Goal: Information Seeking & Learning: Learn about a topic

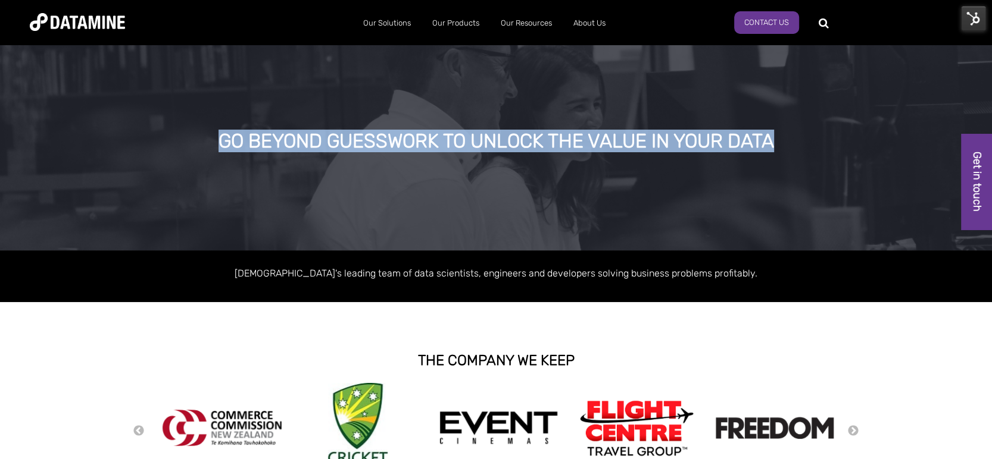
drag, startPoint x: 784, startPoint y: 139, endPoint x: 208, endPoint y: 142, distance: 576.1
click at [208, 142] on div "GO BEYOND GUESSWORK TO UNLOCK THE VALUE IN YOUR DATA" at bounding box center [495, 141] width 763 height 21
copy div "GO BEYOND GUESSWORK TO UNLOCK THE VALUE IN YOUR DATA"
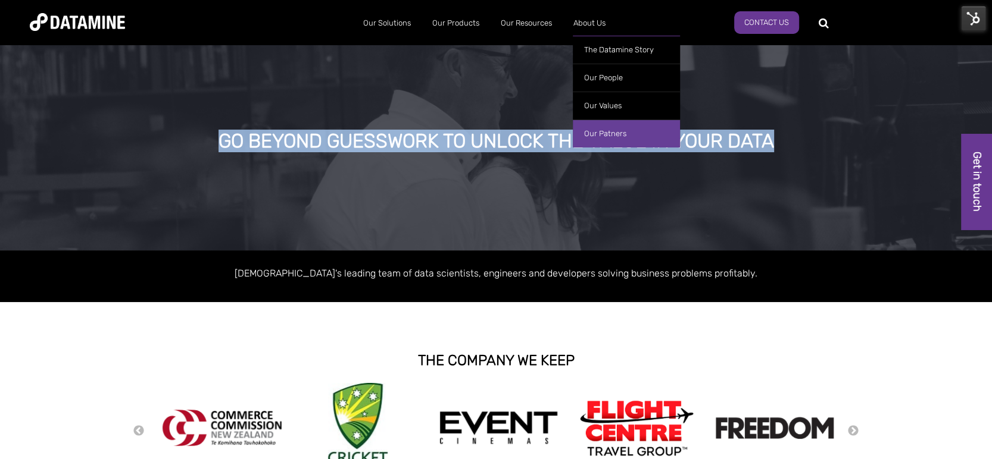
click at [614, 120] on link "Our Patners" at bounding box center [626, 134] width 107 height 28
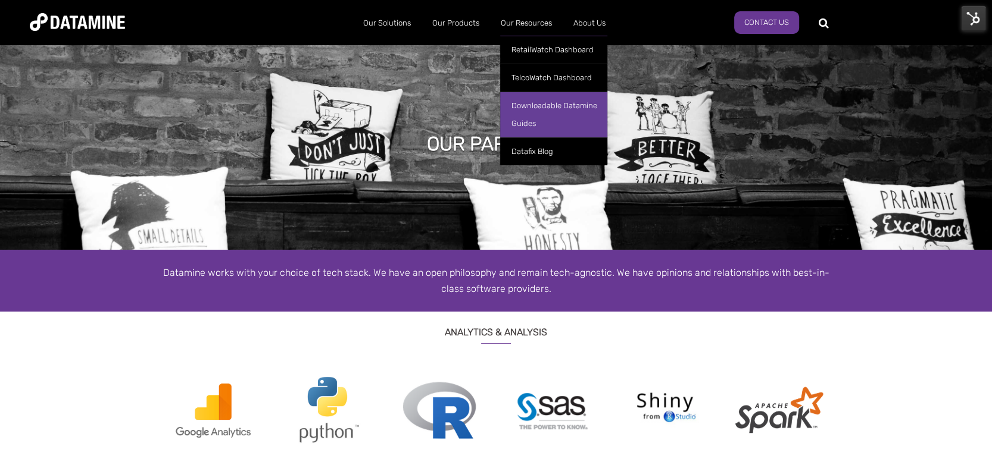
click at [529, 127] on link "Downloadable Datamine Guides" at bounding box center [553, 115] width 107 height 46
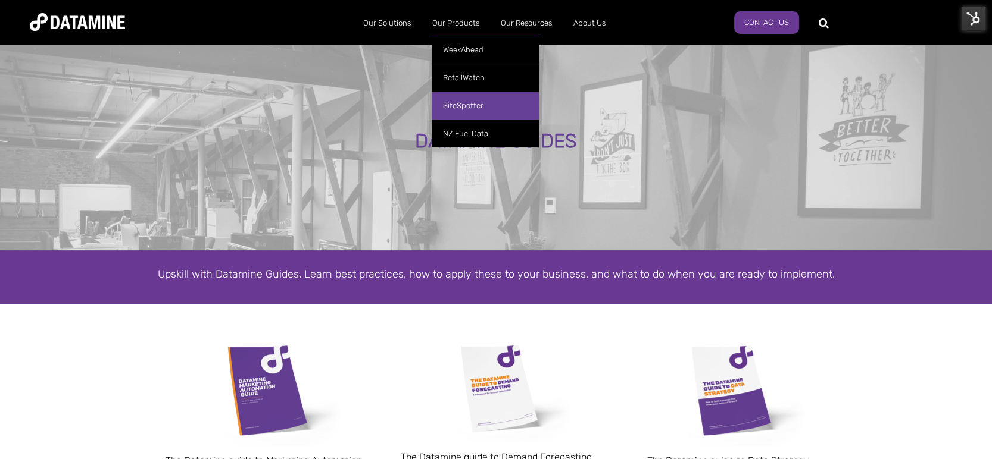
click at [462, 104] on link "SiteSpotter" at bounding box center [484, 106] width 107 height 28
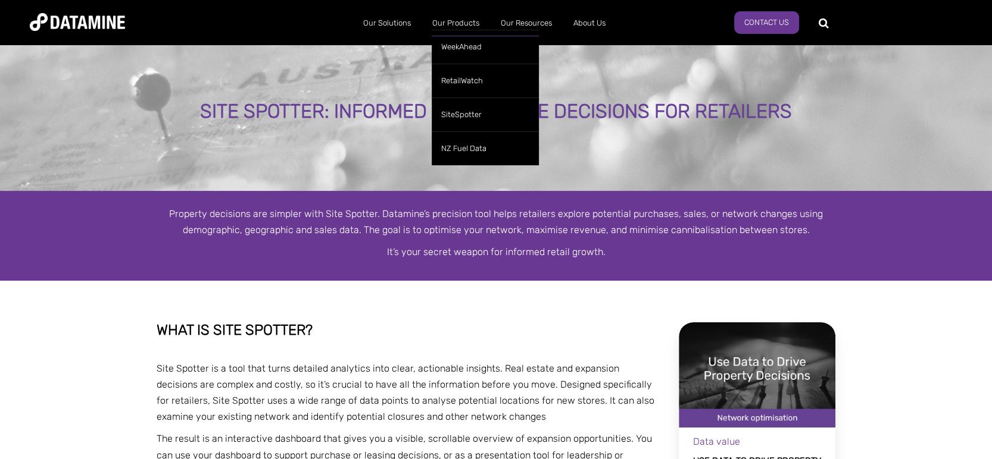
click at [456, 25] on link "Our Products" at bounding box center [455, 23] width 68 height 31
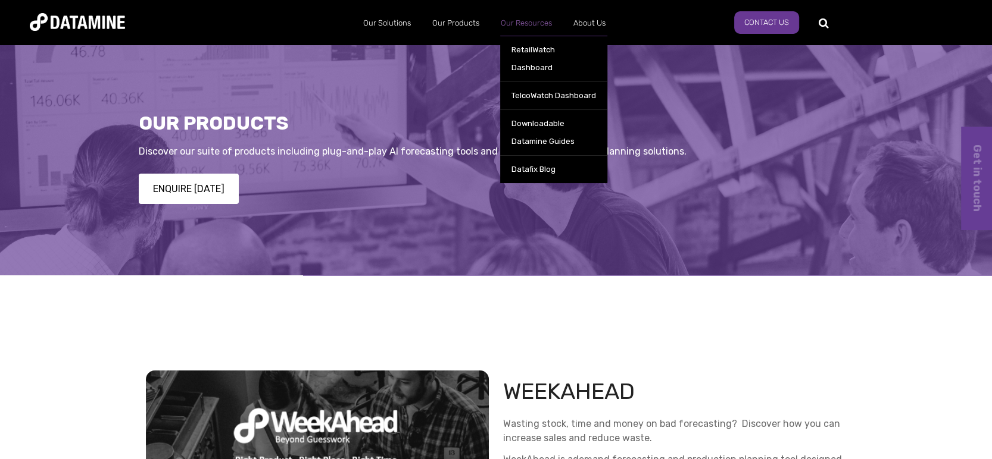
click at [538, 25] on link "Our Resources" at bounding box center [525, 23] width 73 height 31
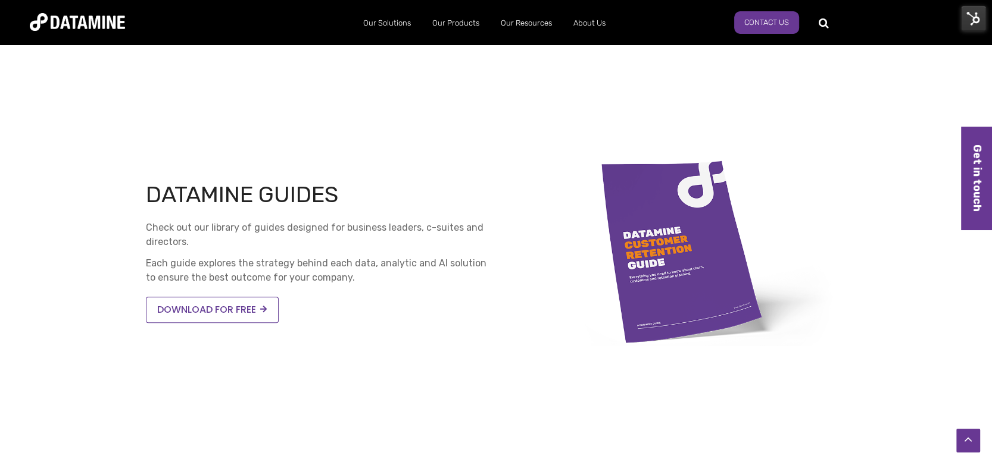
scroll to position [143, 0]
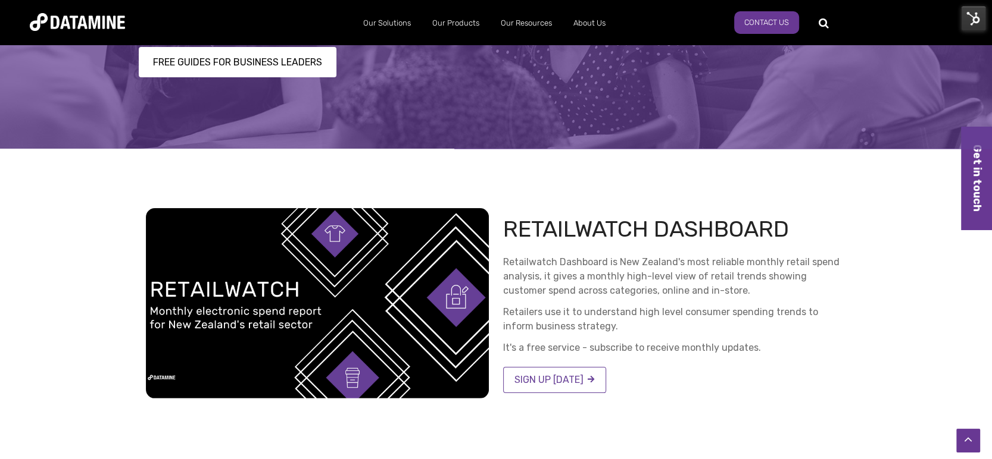
click at [964, 17] on img at bounding box center [973, 18] width 25 height 25
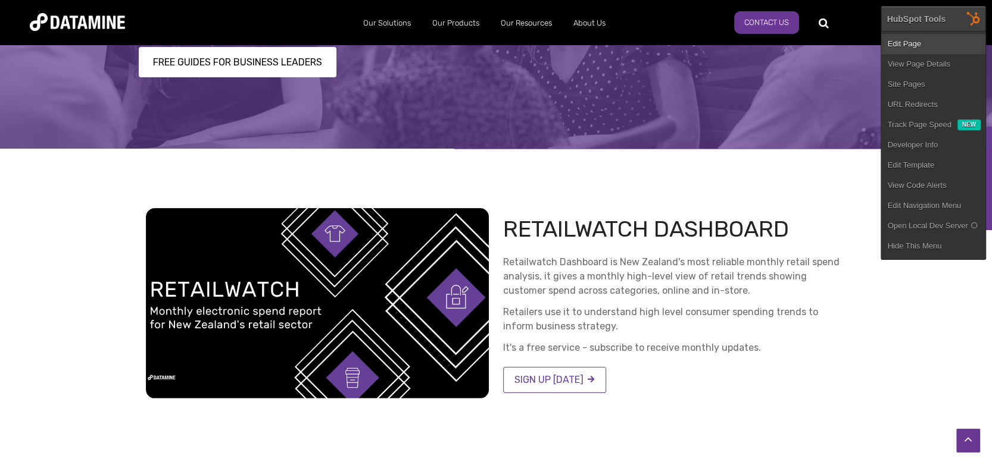
click at [917, 43] on link "Edit Page" at bounding box center [933, 44] width 104 height 20
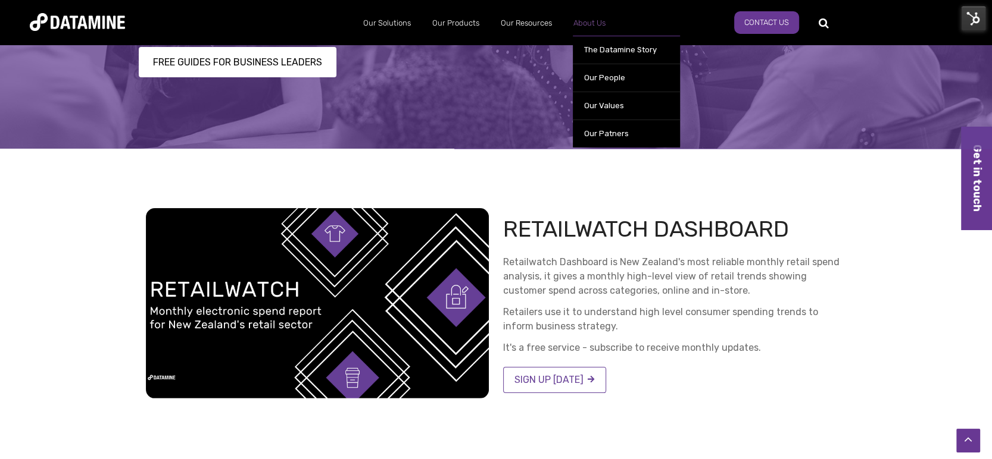
click at [587, 26] on link "About Us" at bounding box center [589, 23] width 54 height 31
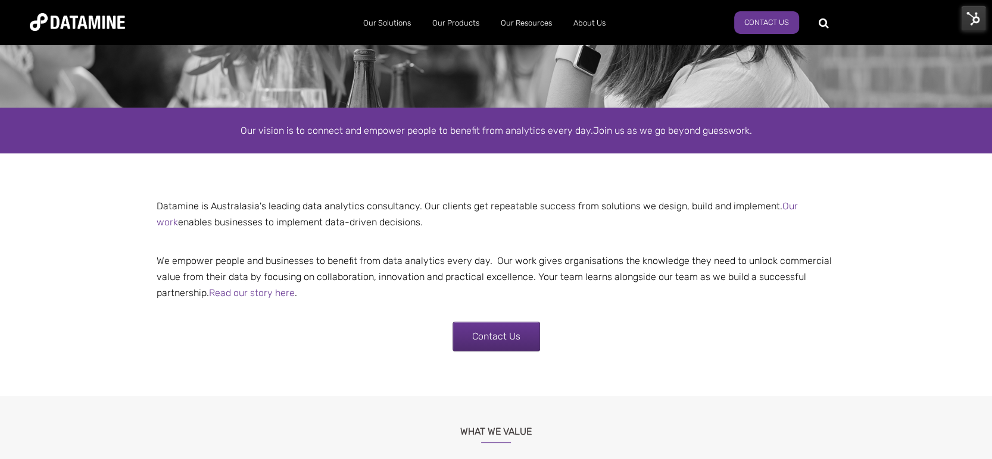
scroll to position [169, 0]
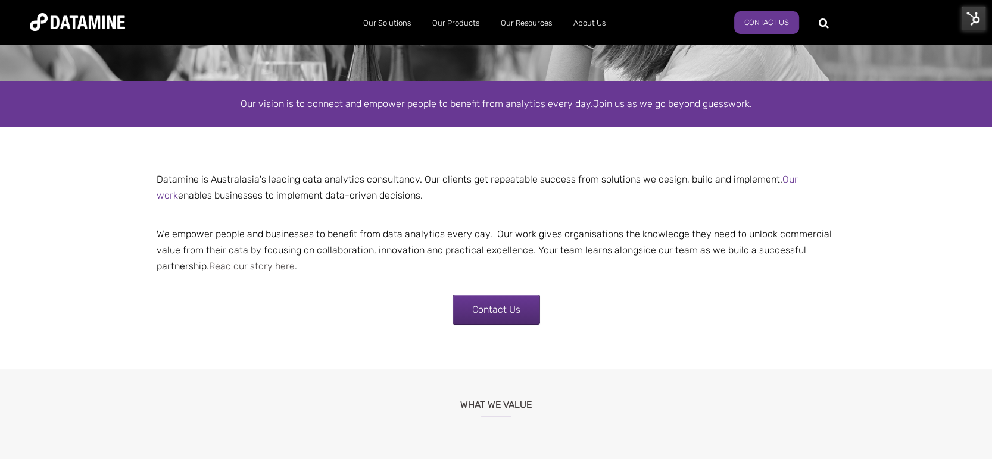
click at [286, 267] on link "Read our story here" at bounding box center [252, 266] width 86 height 11
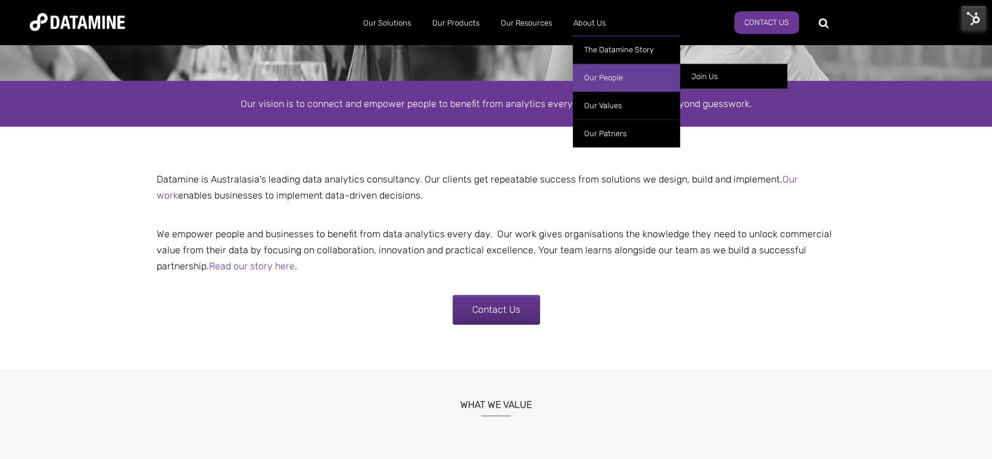
click at [615, 71] on link "Our People" at bounding box center [626, 78] width 107 height 28
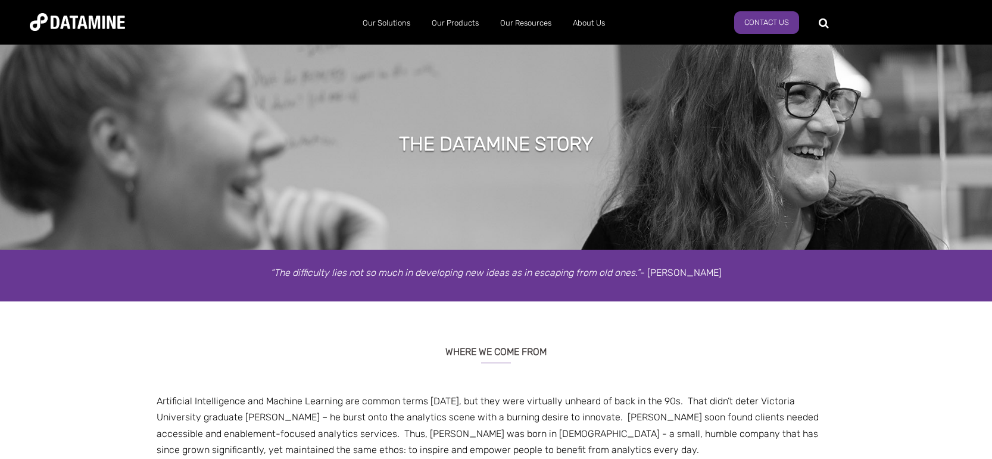
select select "**********"
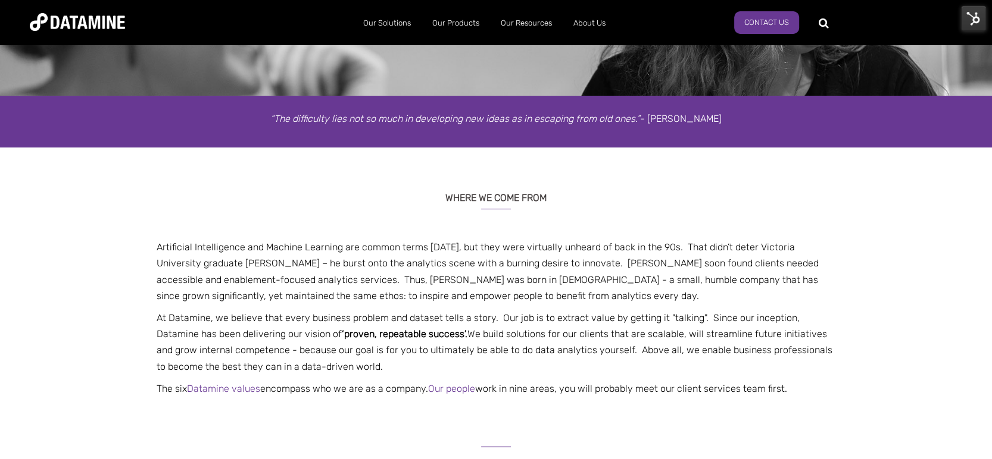
scroll to position [159, 0]
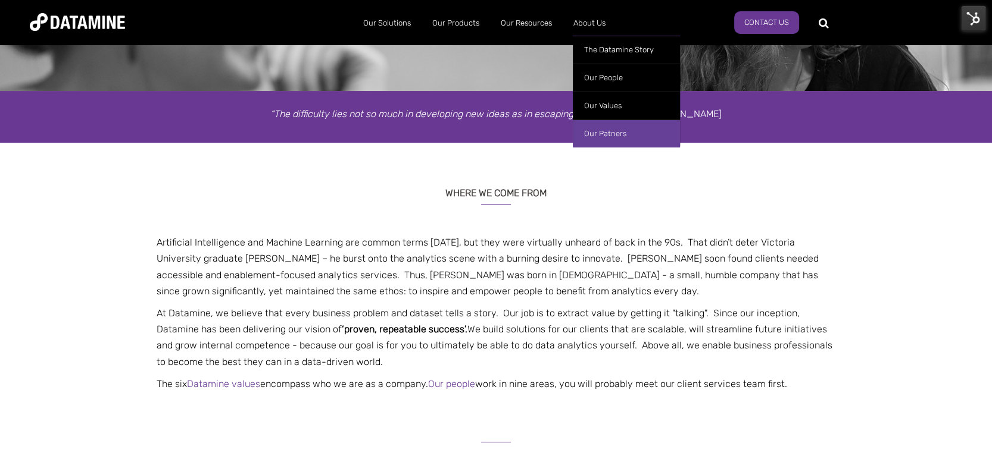
click at [608, 136] on link "Our Patners" at bounding box center [626, 134] width 107 height 28
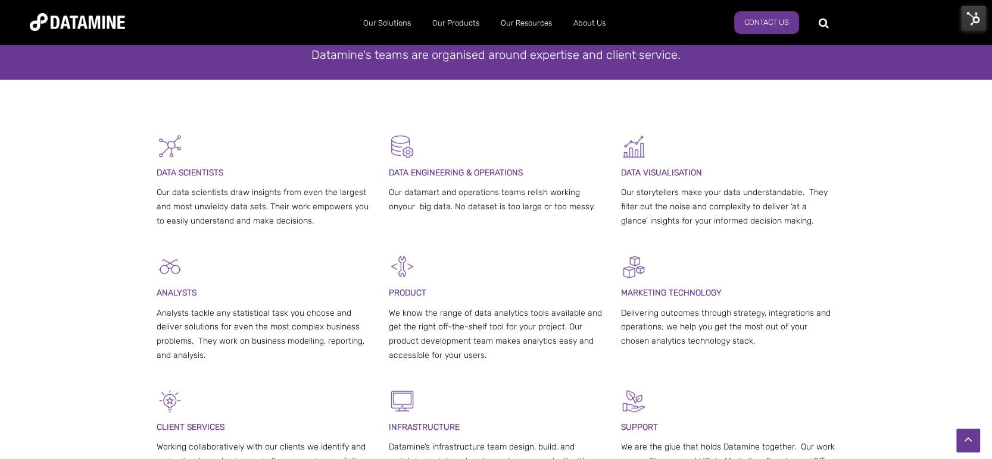
scroll to position [35, 0]
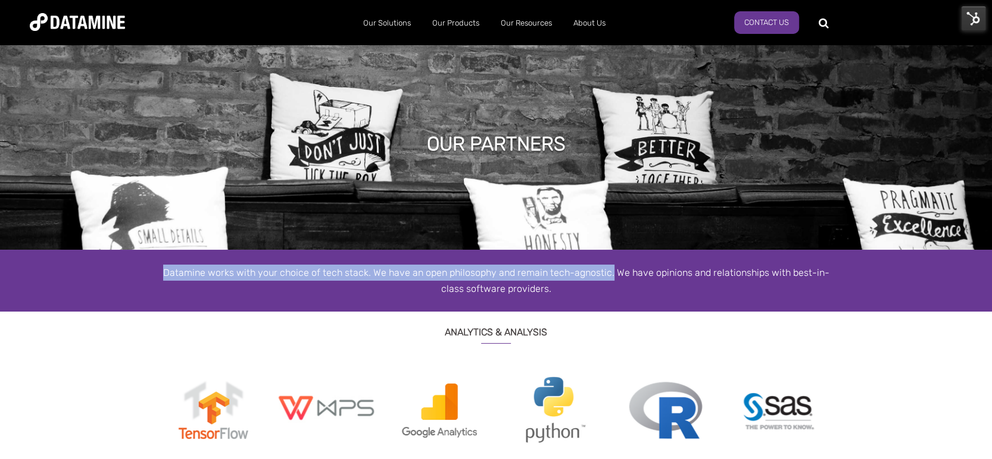
drag, startPoint x: 600, startPoint y: 273, endPoint x: 154, endPoint y: 279, distance: 445.8
click at [154, 279] on div "Datamine works with your choice of tech stack. We have an open philosophy and r…" at bounding box center [496, 281] width 696 height 32
copy div "Datamine works with your choice of tech stack. We have an open philosophy and r…"
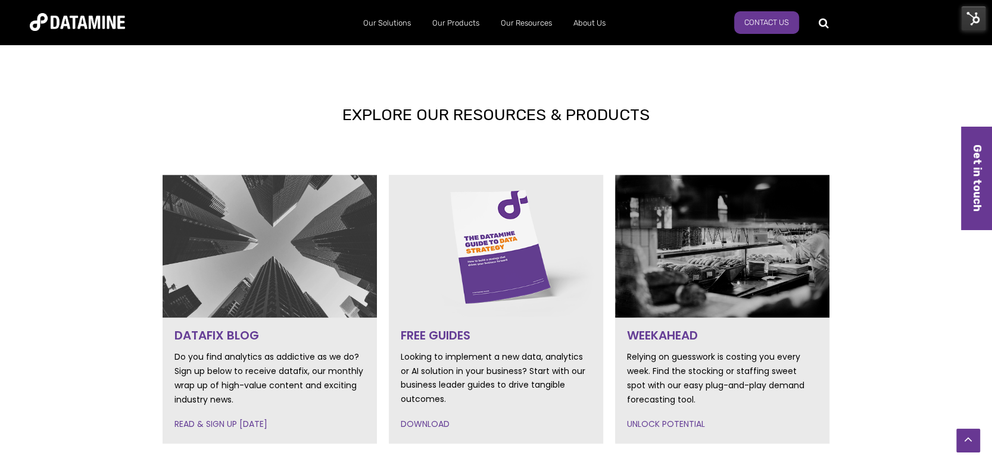
scroll to position [599, 0]
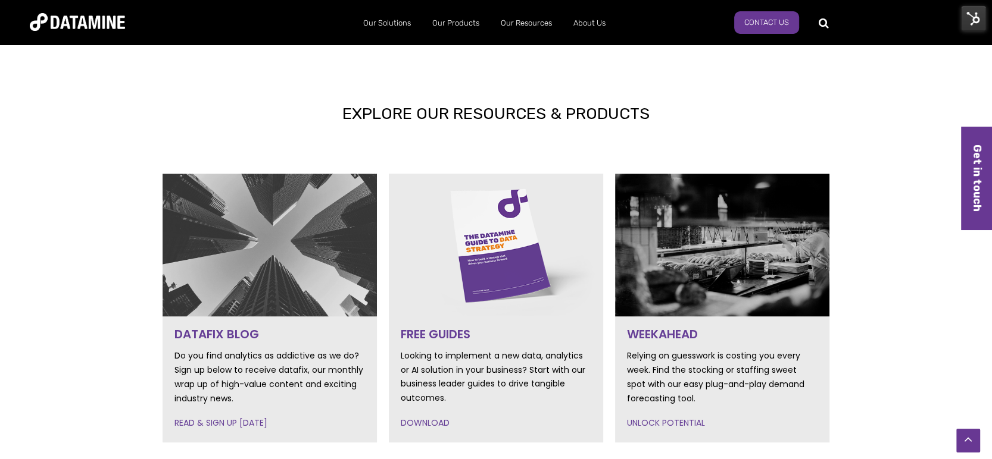
click at [293, 282] on img at bounding box center [269, 245] width 214 height 143
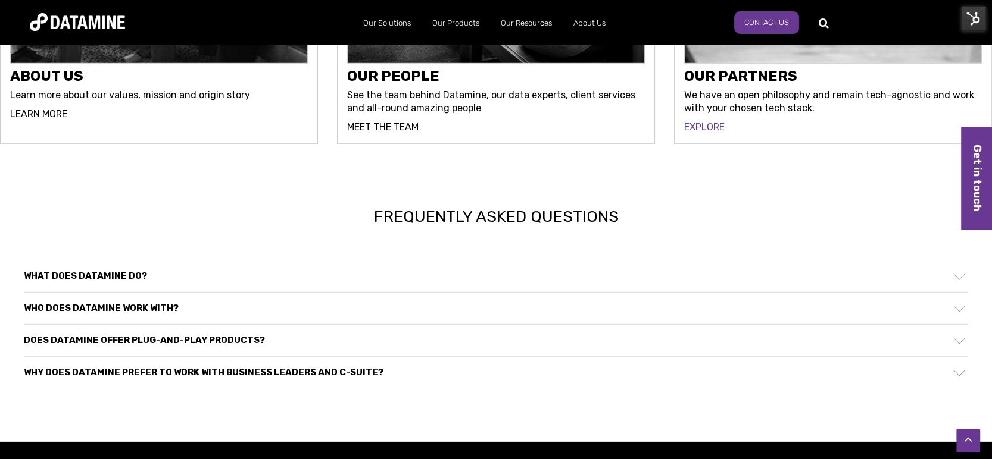
scroll to position [3497, 0]
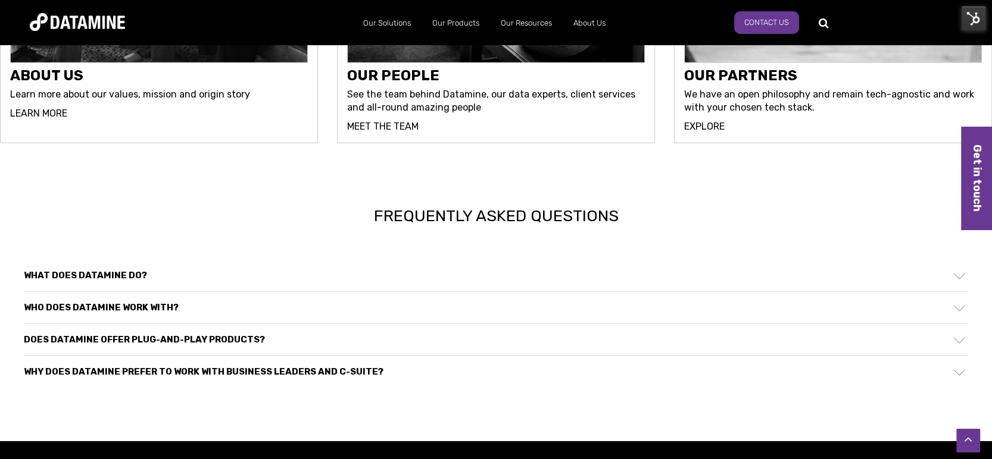
click at [589, 260] on div "What does Datamine do?" at bounding box center [496, 276] width 944 height 32
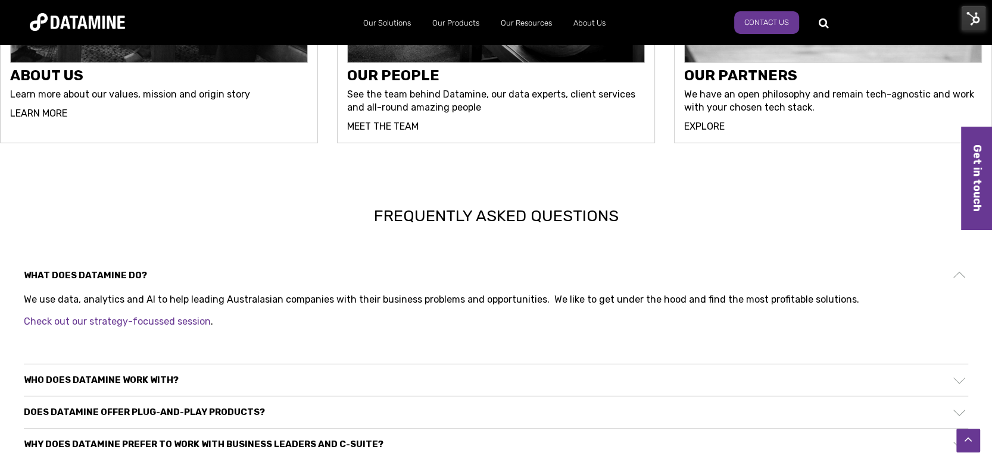
click at [589, 260] on div "What does Datamine do?" at bounding box center [496, 276] width 944 height 32
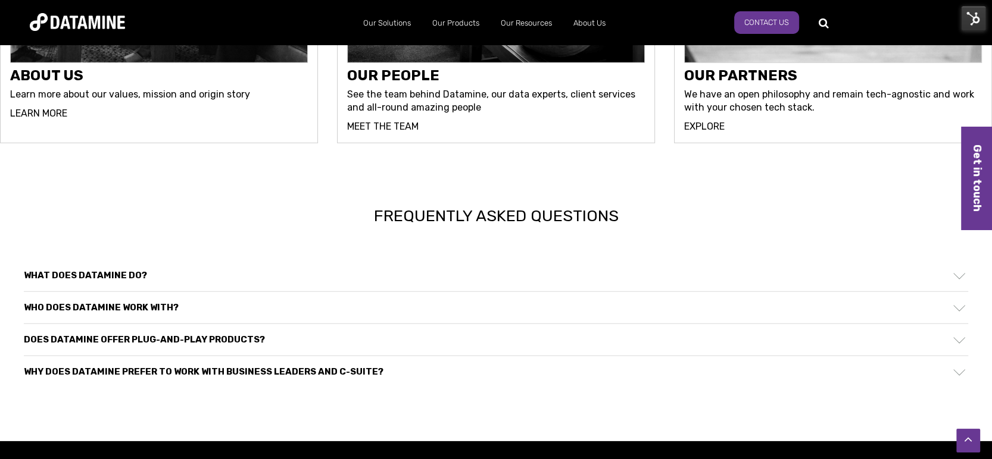
click at [567, 292] on div "Who does Datamine work with?" at bounding box center [496, 308] width 944 height 32
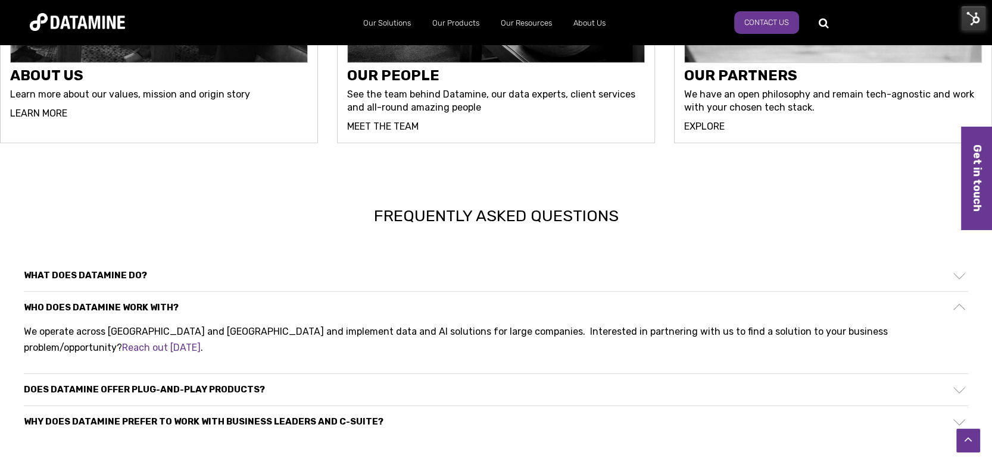
click at [567, 292] on div "Who does Datamine work with?" at bounding box center [496, 308] width 944 height 32
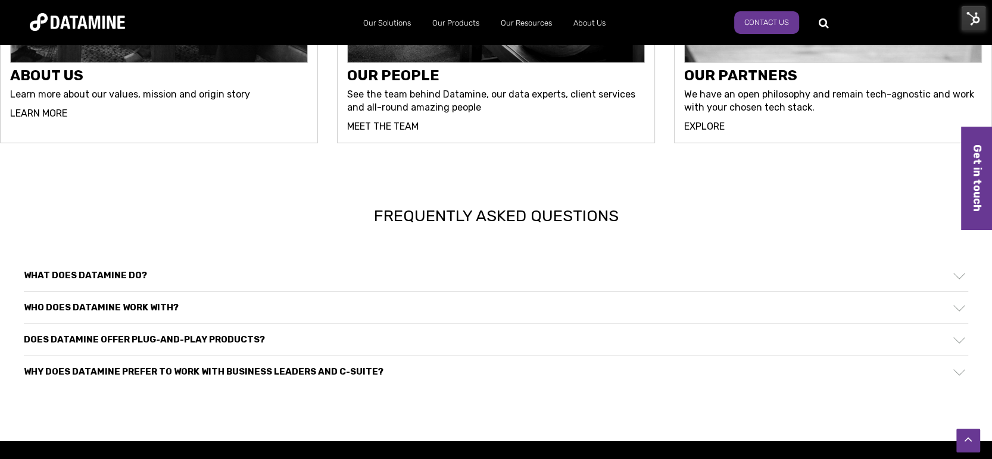
click at [538, 324] on div "Does Datamine offer plug-and-play products?" at bounding box center [496, 340] width 944 height 32
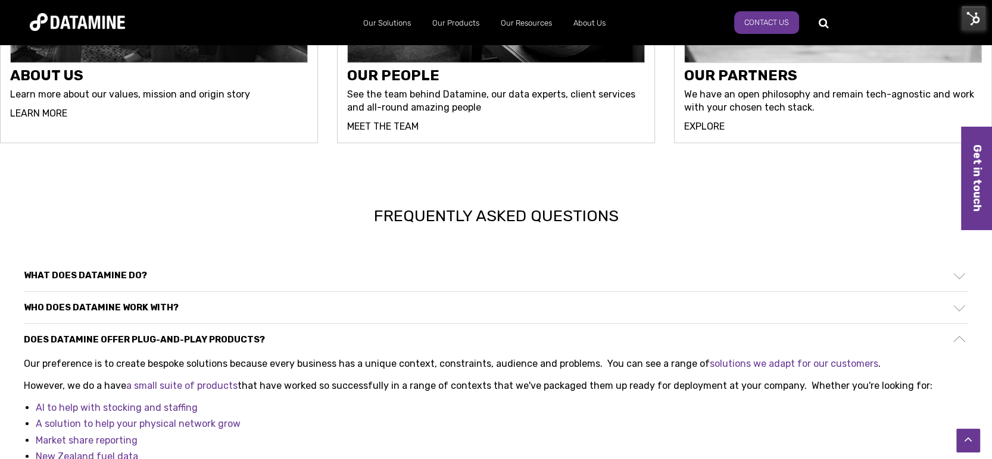
click at [538, 324] on div "Does Datamine offer plug-and-play products?" at bounding box center [496, 340] width 944 height 32
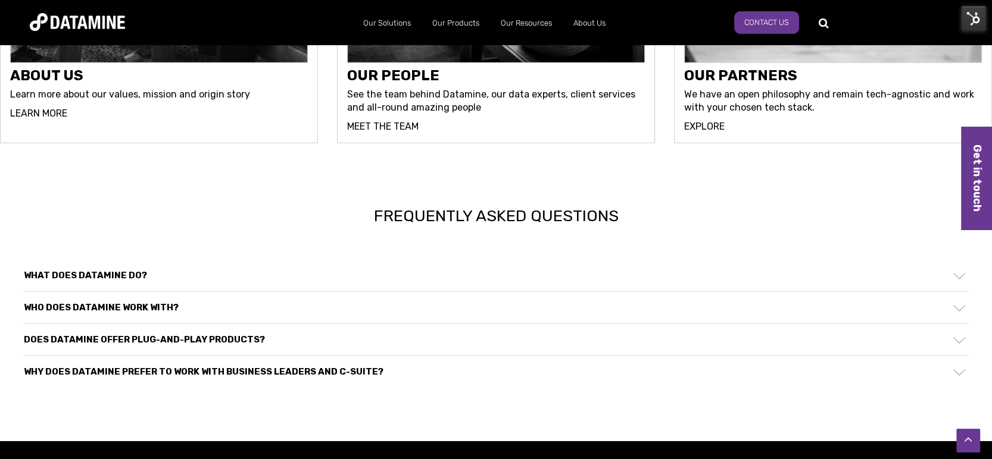
click at [531, 357] on div "Why does Datamine prefer to work with business leaders and c-suite?" at bounding box center [496, 373] width 944 height 32
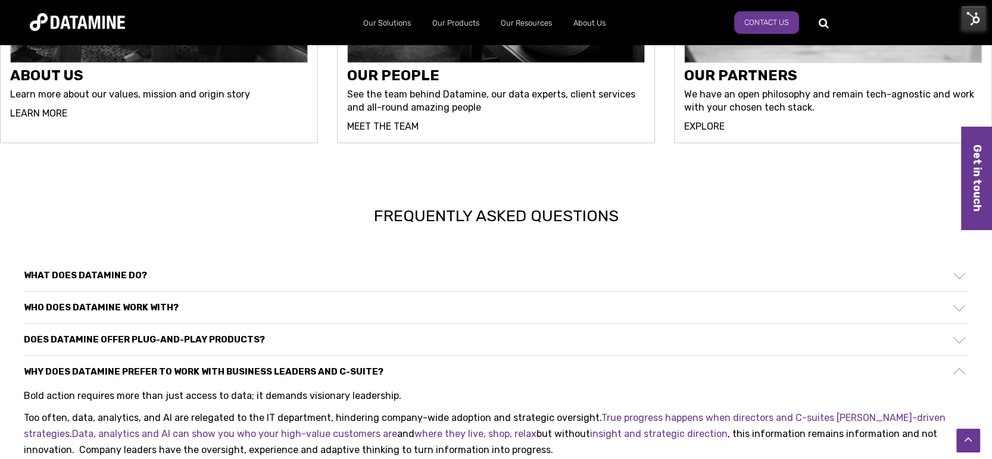
click at [531, 357] on div "Why does Datamine prefer to work with business leaders and c-suite?" at bounding box center [496, 373] width 944 height 32
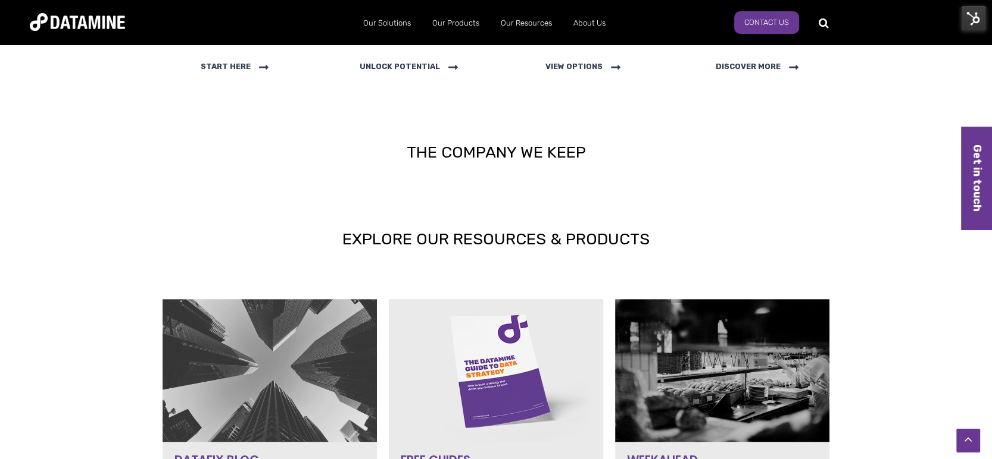
scroll to position [266, 0]
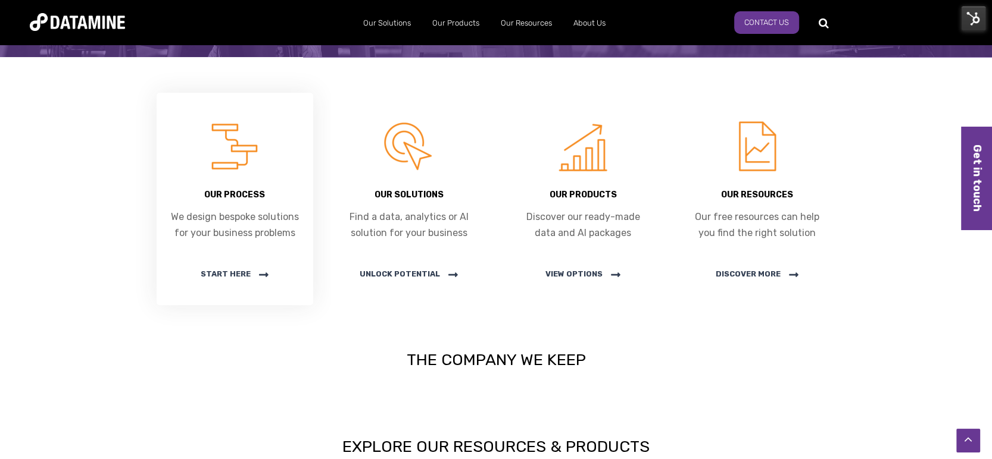
click at [251, 170] on link at bounding box center [235, 205] width 174 height 212
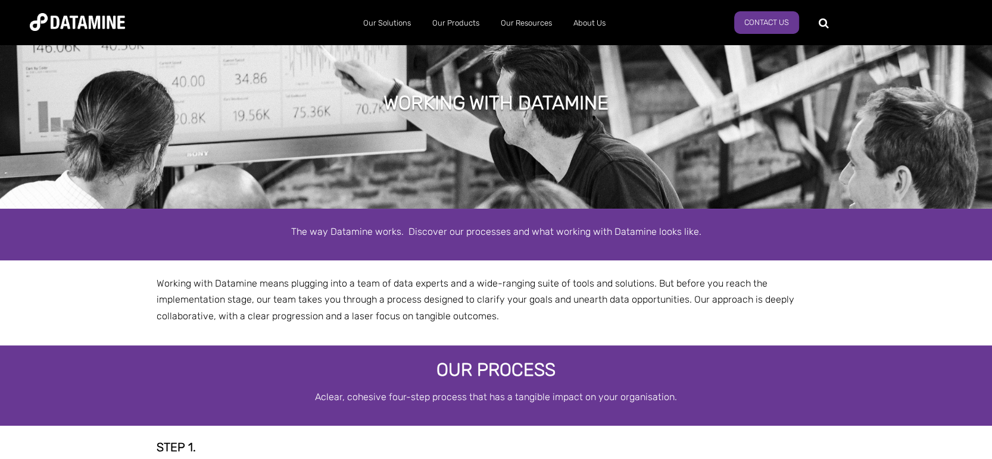
select select "**********"
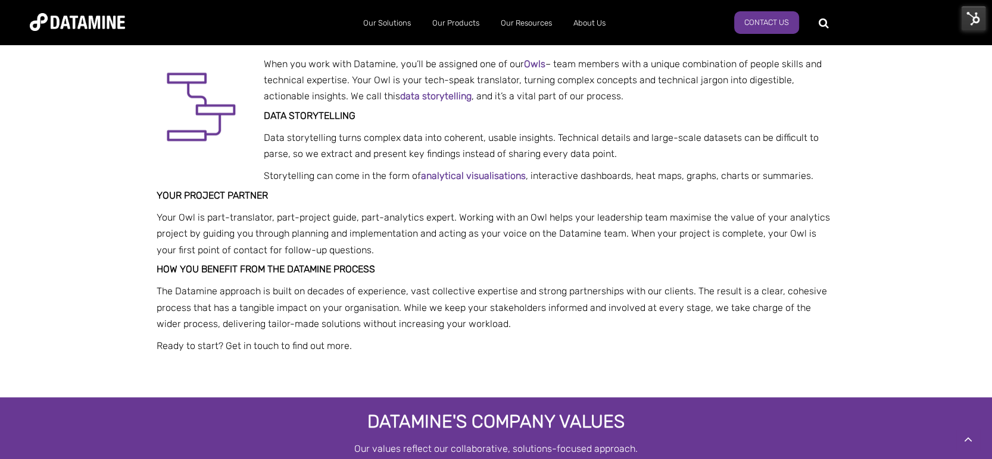
scroll to position [1221, 0]
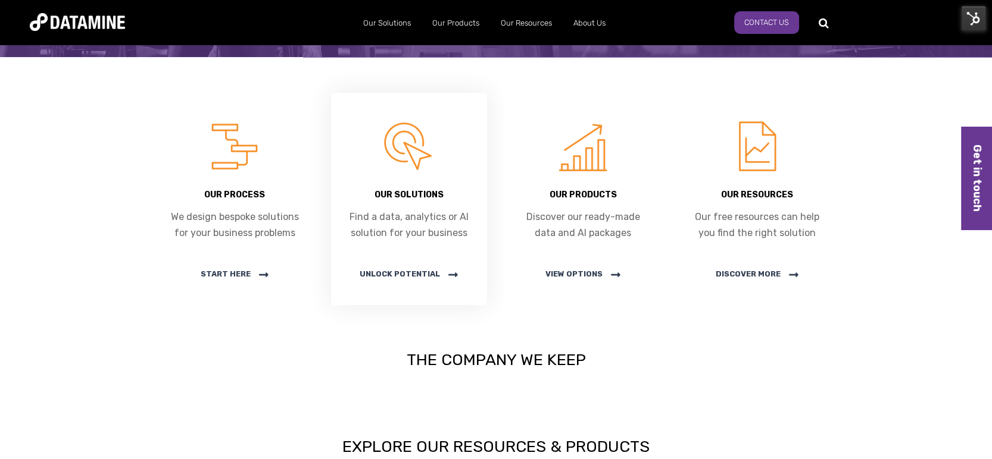
click at [409, 150] on img at bounding box center [409, 147] width 60 height 60
click at [585, 167] on img at bounding box center [583, 147] width 60 height 60
click at [405, 274] on span "unlock potential" at bounding box center [408, 274] width 98 height 9
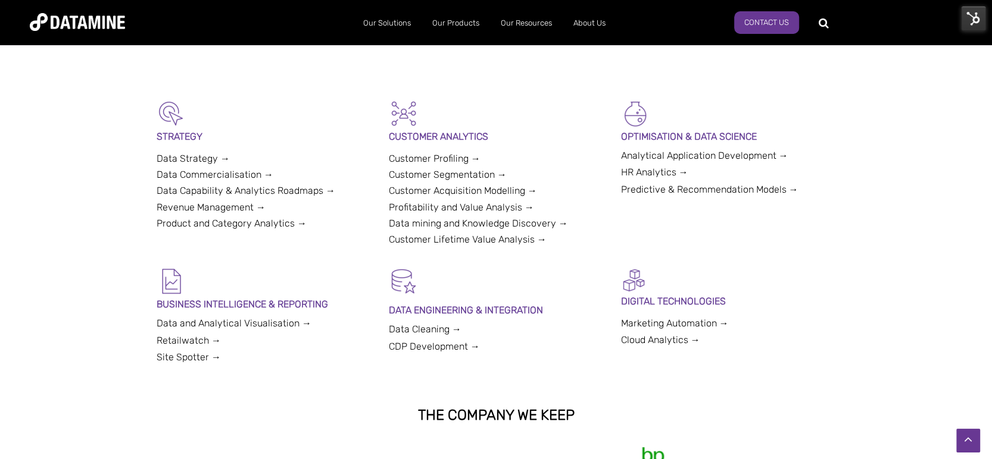
scroll to position [269, 0]
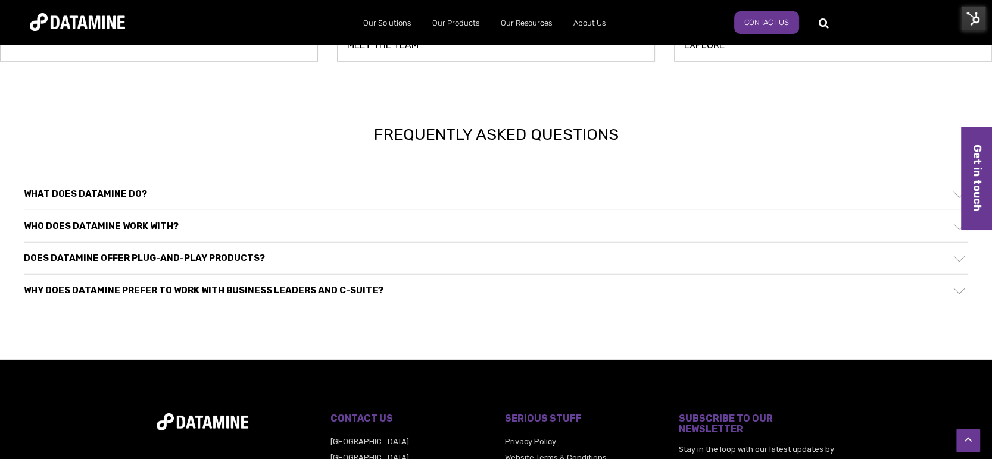
scroll to position [3581, 0]
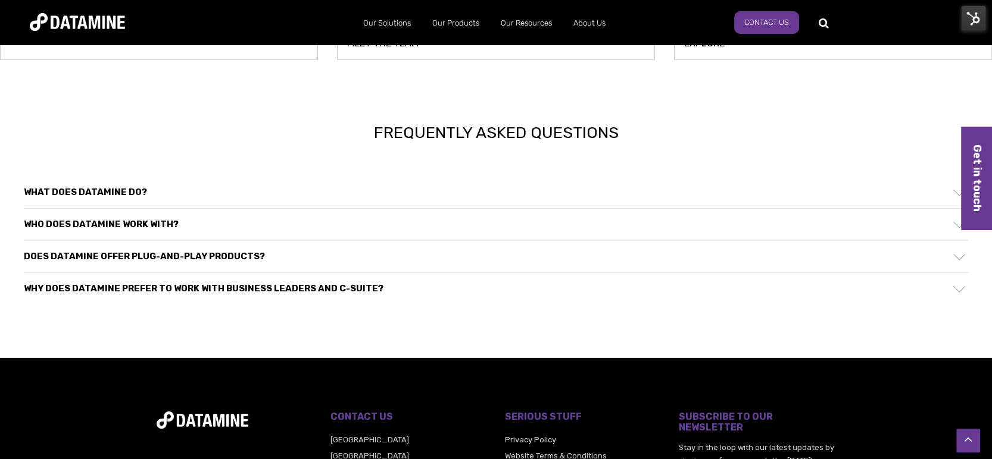
click at [484, 177] on div "What does Datamine do?" at bounding box center [496, 193] width 944 height 32
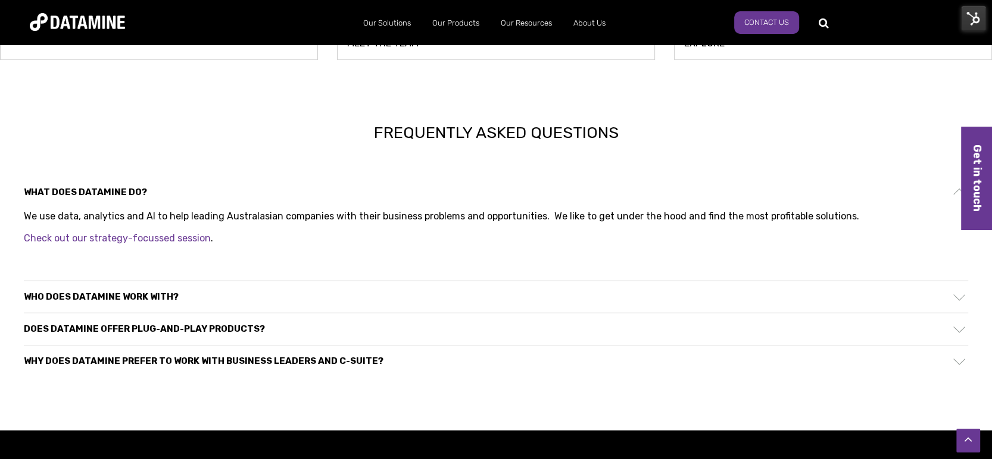
click at [461, 282] on div "Who does Datamine work with?" at bounding box center [496, 298] width 944 height 32
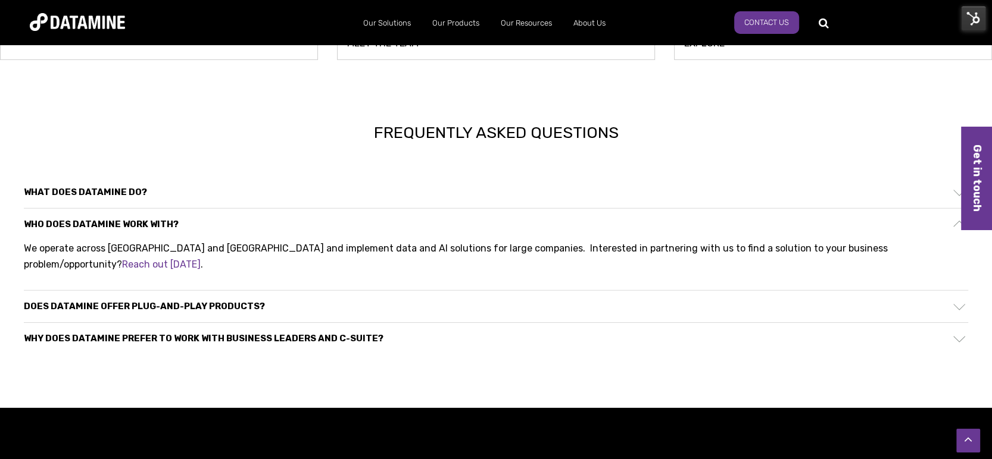
click at [452, 291] on div "Does Datamine offer plug-and-play products?" at bounding box center [496, 307] width 944 height 32
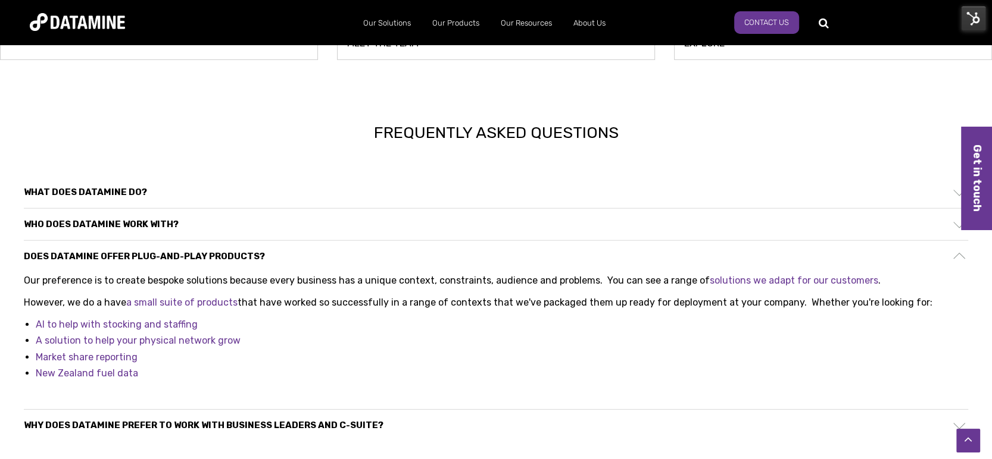
click at [434, 410] on div "Why does Datamine prefer to work with business leaders and c-suite?" at bounding box center [496, 426] width 944 height 32
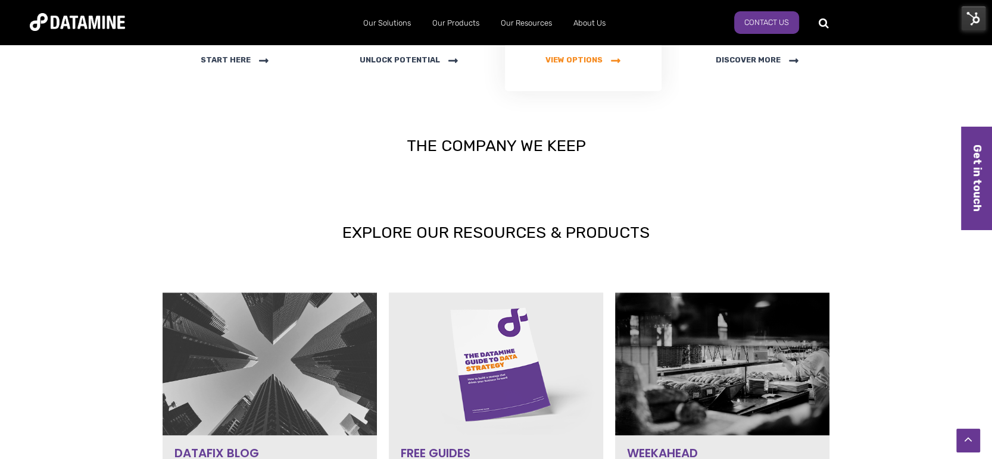
scroll to position [479, 0]
